Goal: Check status: Check status

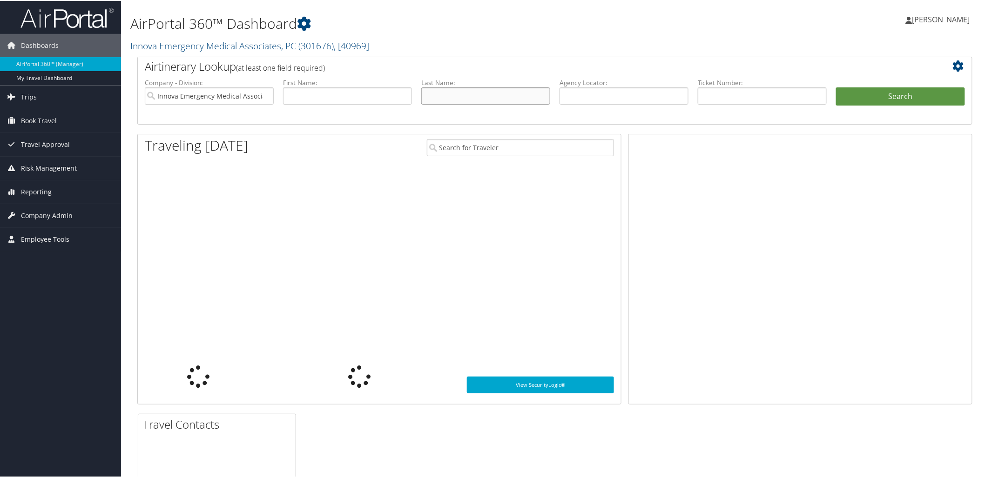
click at [454, 94] on input "text" at bounding box center [485, 95] width 129 height 17
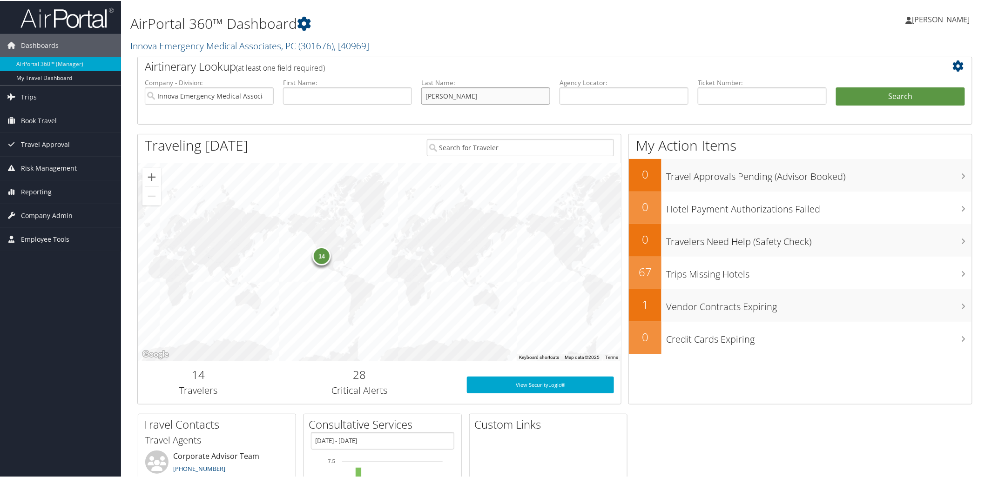
type input "amiott"
click at [872, 105] on li "Search" at bounding box center [900, 105] width 138 height 37
click at [869, 90] on button "Search" at bounding box center [900, 96] width 129 height 19
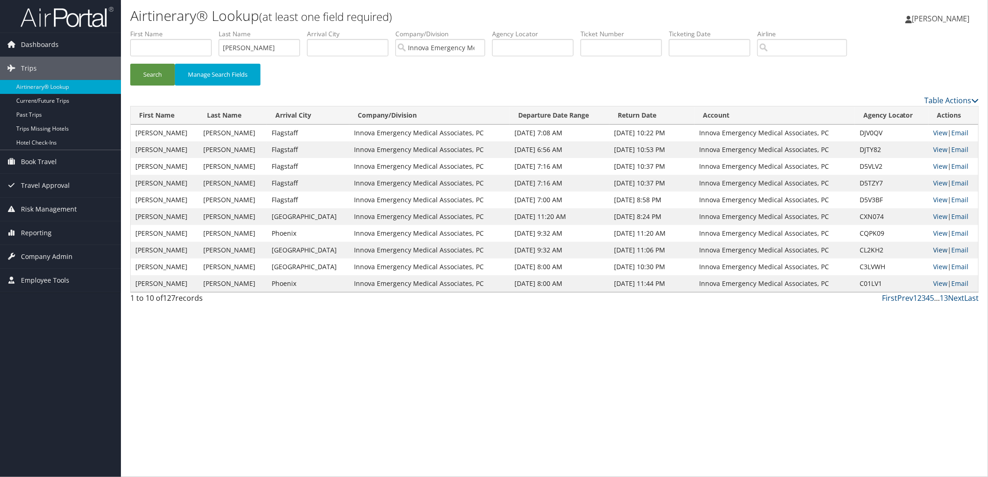
click at [941, 252] on link "View" at bounding box center [940, 250] width 14 height 9
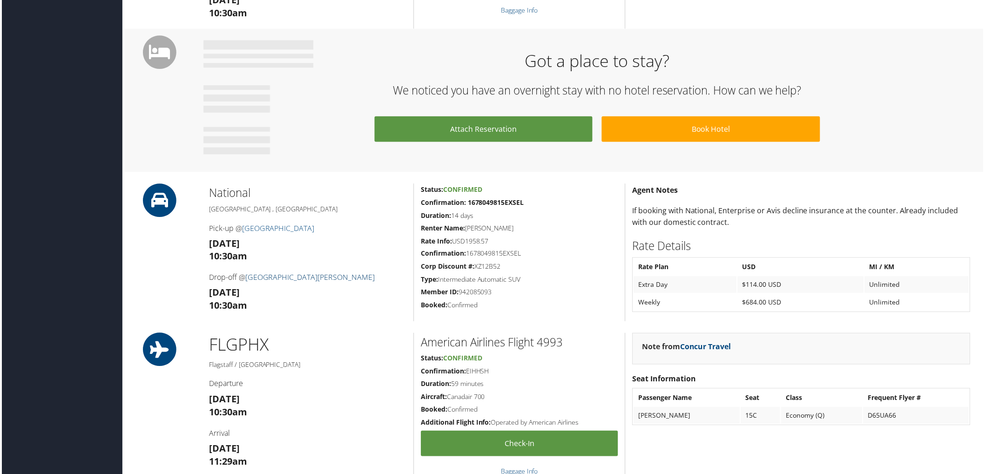
scroll to position [465, 0]
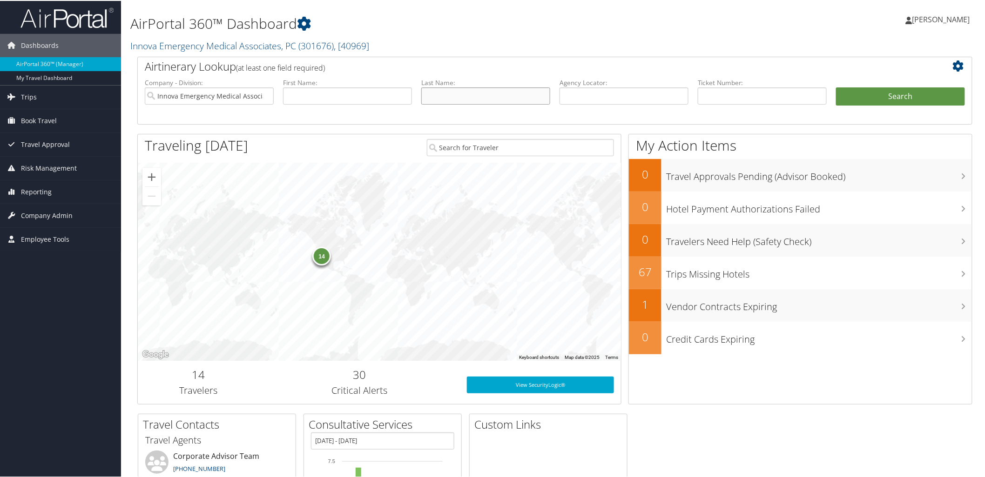
click at [441, 98] on input "text" at bounding box center [485, 95] width 129 height 17
type input "martini"
click at [903, 91] on button "Search" at bounding box center [900, 96] width 129 height 19
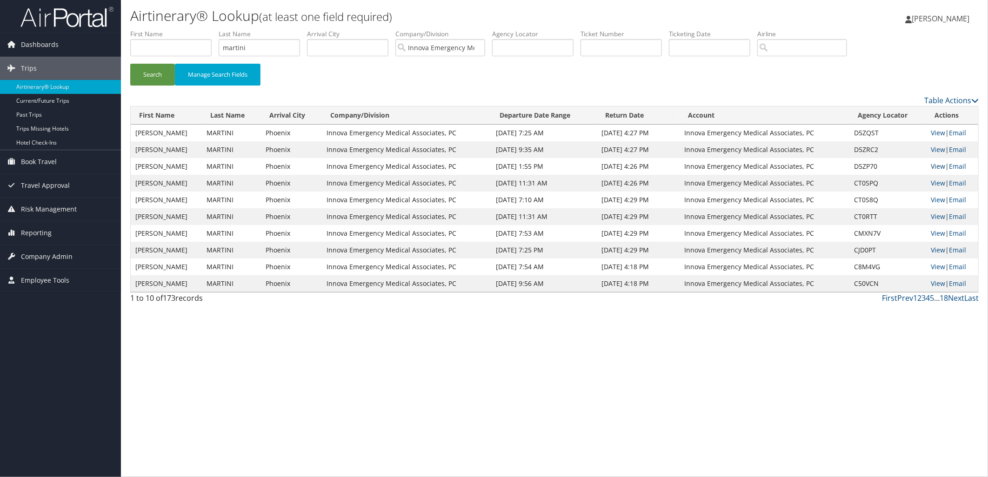
click at [932, 164] on link "View" at bounding box center [939, 166] width 14 height 9
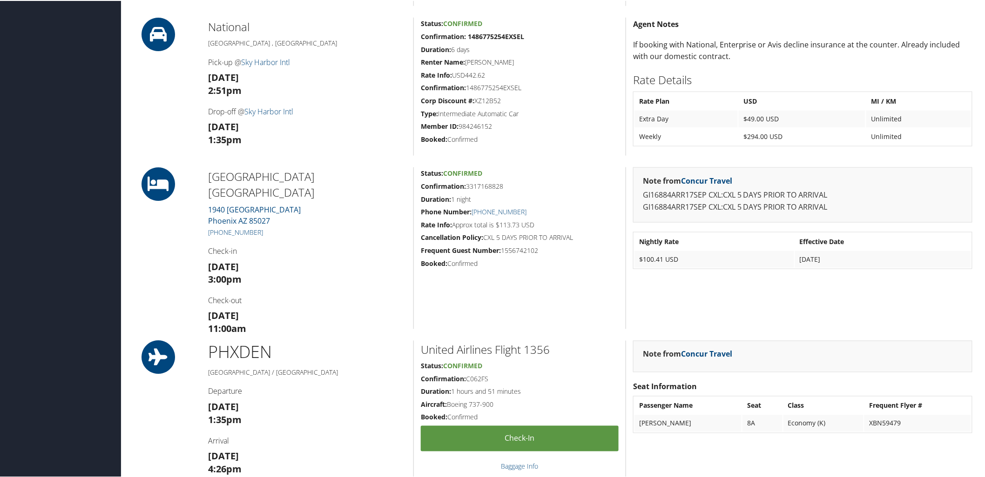
scroll to position [465, 0]
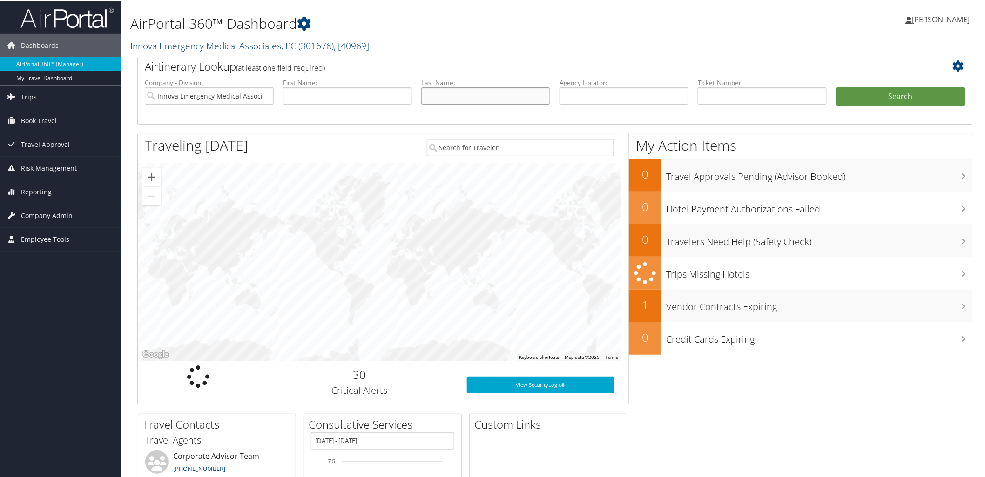
click at [480, 92] on input "text" at bounding box center [485, 95] width 129 height 17
type input "marks"
click at [885, 94] on button "Search" at bounding box center [900, 96] width 129 height 19
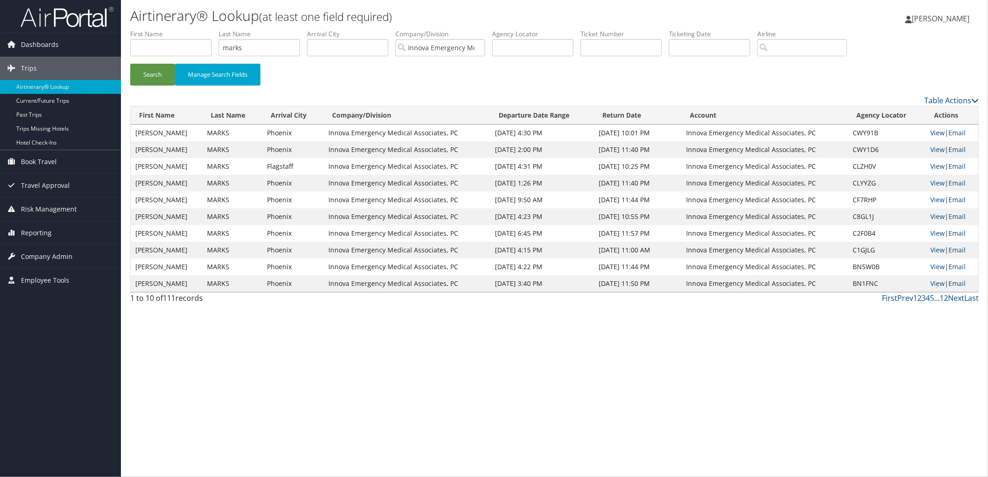
click at [934, 132] on link "View" at bounding box center [938, 132] width 14 height 9
drag, startPoint x: 259, startPoint y: 47, endPoint x: 205, endPoint y: 42, distance: 54.2
click at [205, 29] on ul "First Name Last Name marks Departure City Arrival City Company/Division Innova …" at bounding box center [554, 29] width 849 height 0
click at [166, 79] on button "Search" at bounding box center [152, 75] width 45 height 22
click at [938, 165] on link "View" at bounding box center [938, 166] width 14 height 9
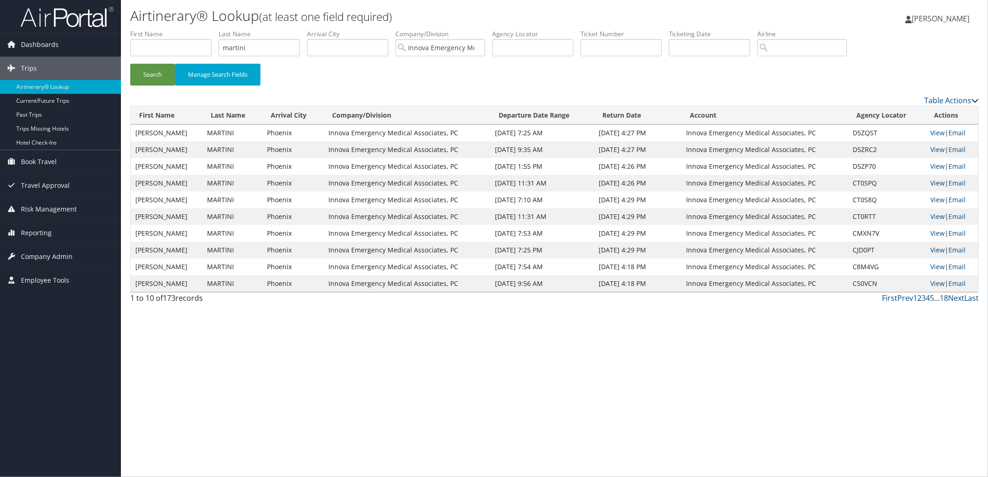
click at [939, 184] on link "View" at bounding box center [938, 183] width 14 height 9
drag, startPoint x: 248, startPoint y: 46, endPoint x: 227, endPoint y: 46, distance: 20.9
click at [227, 46] on input "martini" at bounding box center [259, 47] width 81 height 17
type input "catmull"
click at [161, 76] on button "Search" at bounding box center [152, 75] width 45 height 22
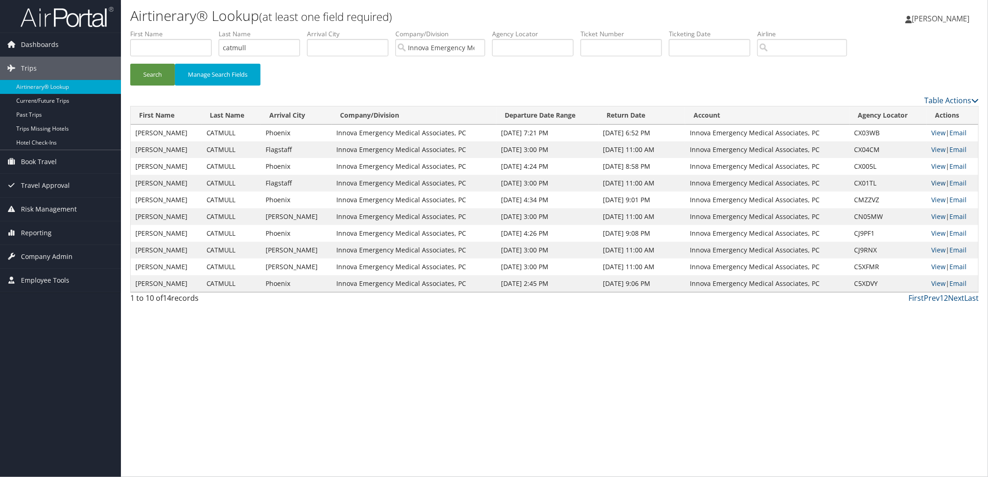
click at [938, 185] on link "View" at bounding box center [939, 183] width 14 height 9
click at [937, 150] on link "View" at bounding box center [939, 149] width 14 height 9
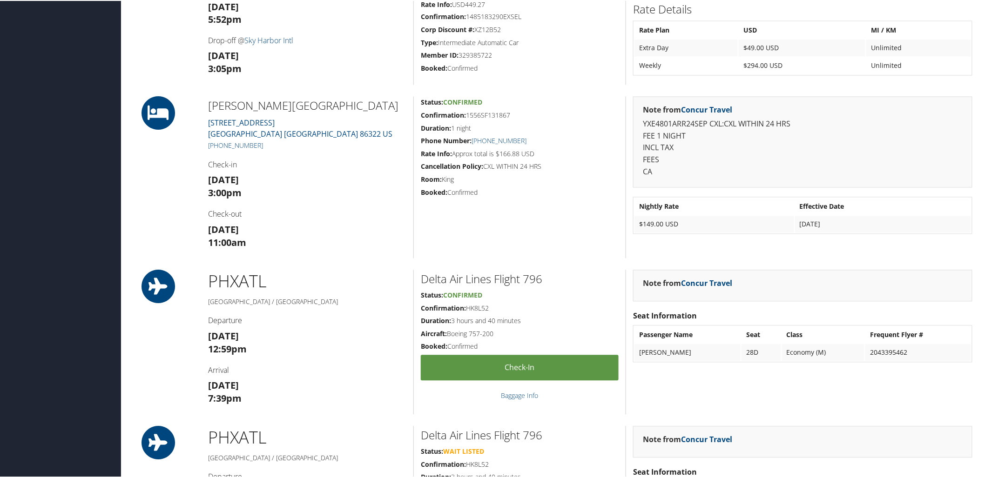
scroll to position [775, 0]
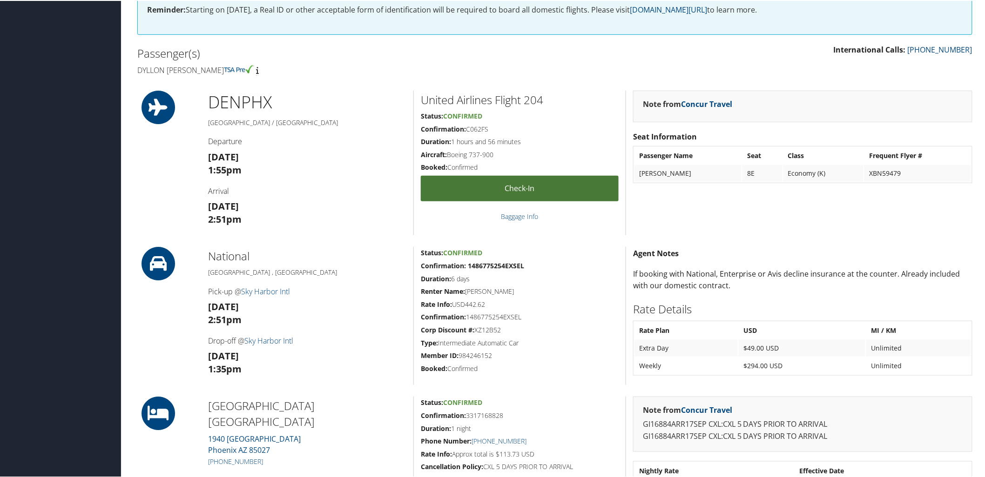
scroll to position [362, 0]
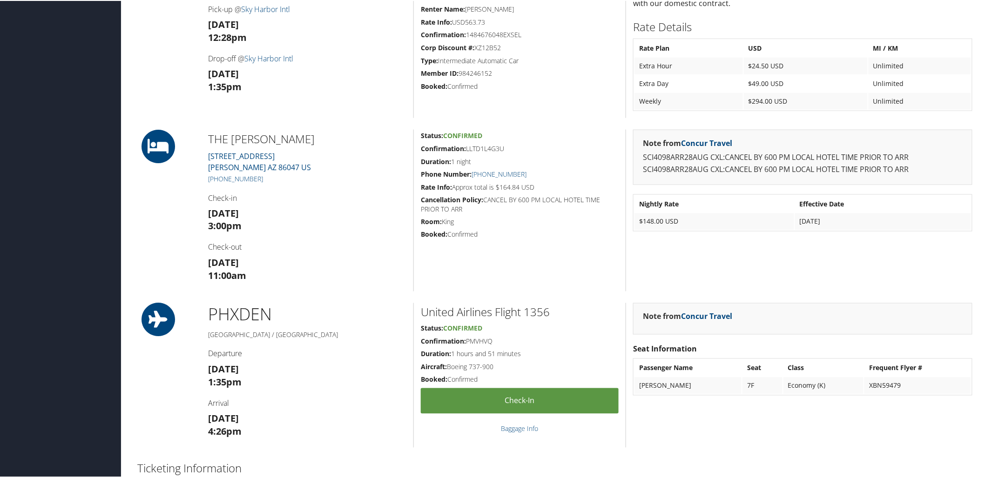
scroll to position [569, 0]
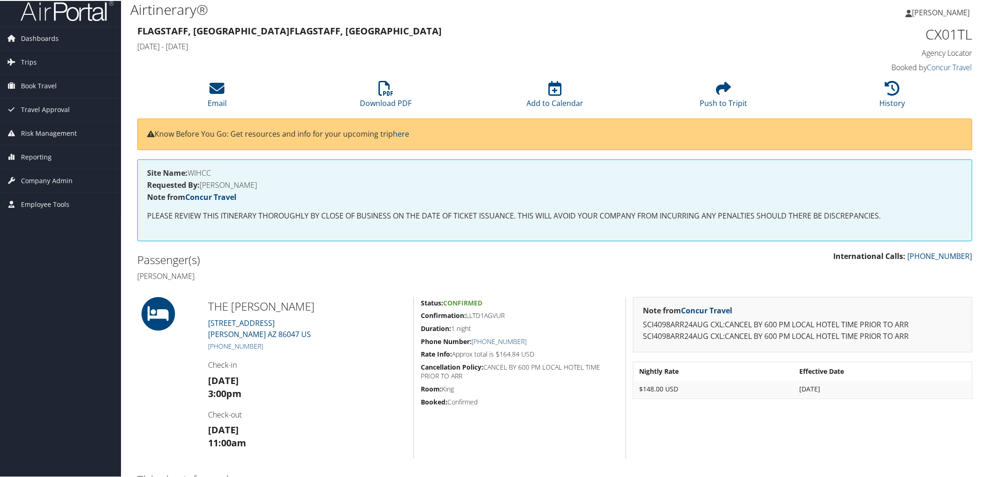
scroll to position [103, 0]
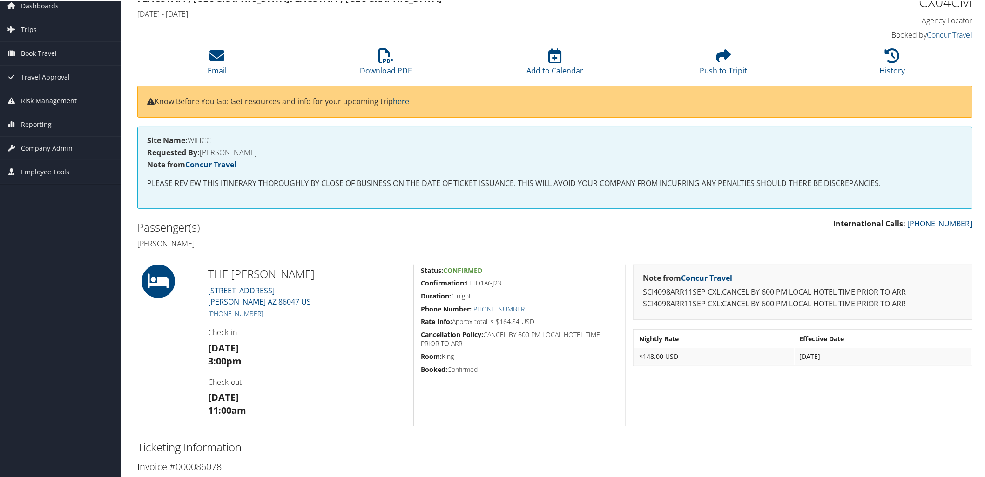
scroll to position [52, 0]
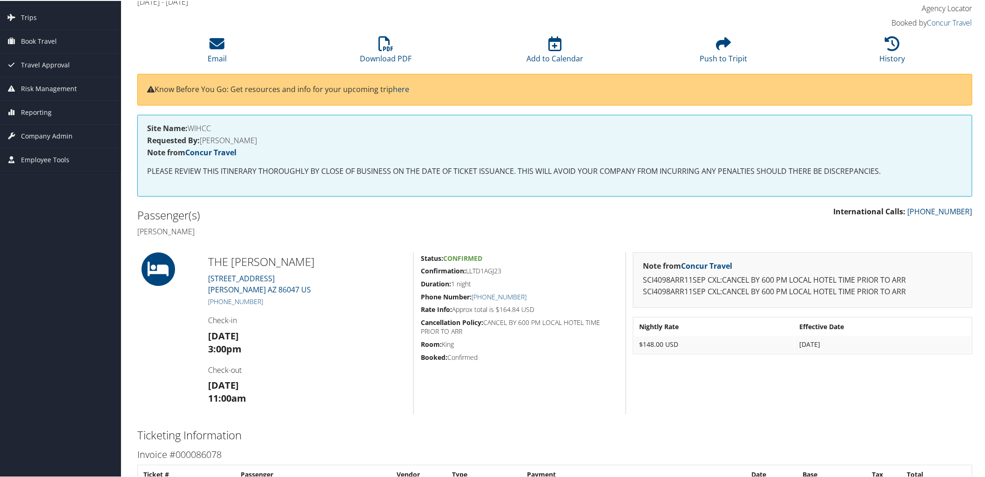
click at [501, 410] on div "Status: Confirmed Confirmation: LLTD1AGJ23 Duration: 1 night Phone Number: [PHO…" at bounding box center [519, 333] width 212 height 162
